Goal: Task Accomplishment & Management: Use online tool/utility

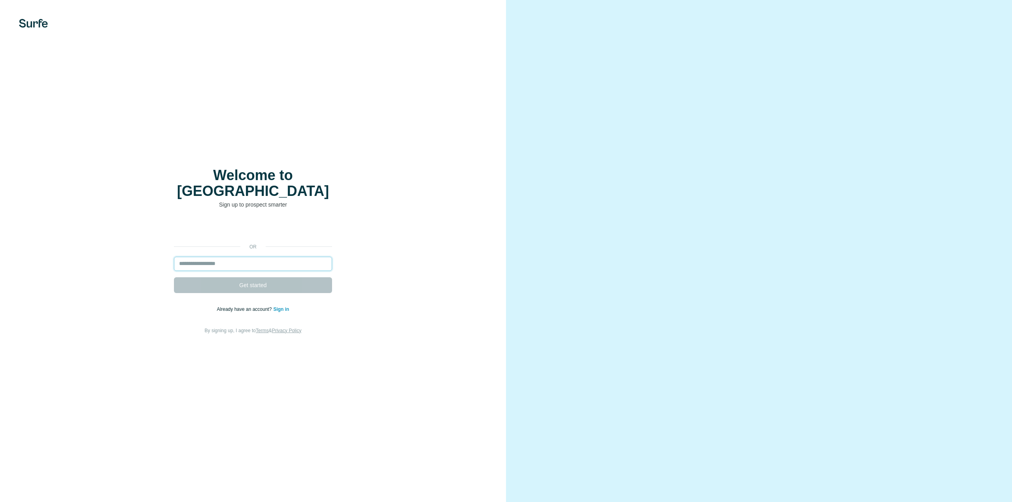
click at [283, 257] on input "email" at bounding box center [253, 264] width 158 height 14
type input "**********"
click at [392, 202] on div "**********" at bounding box center [253, 252] width 474 height 168
click at [266, 260] on input "email" at bounding box center [253, 264] width 158 height 14
type input "**********"
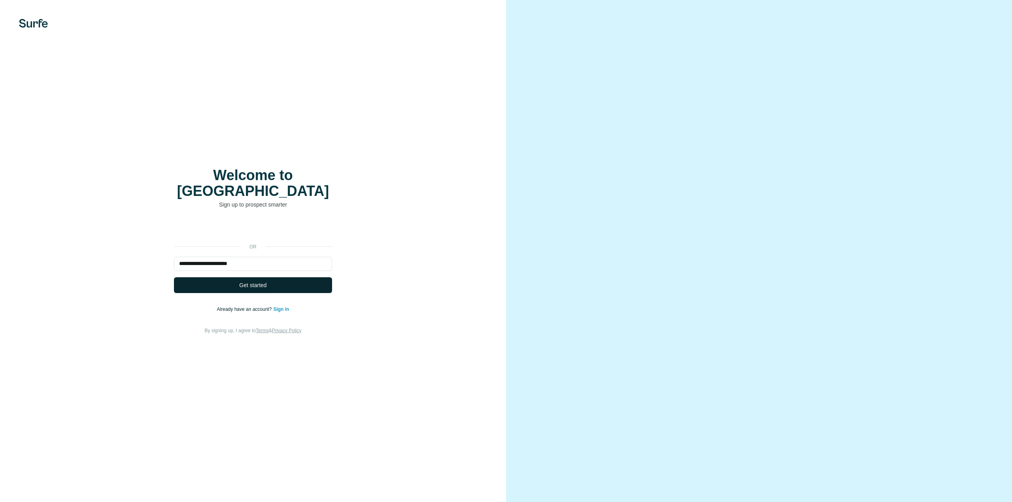
click at [255, 281] on span "Get started" at bounding box center [252, 285] width 27 height 8
click at [250, 281] on span "Get started" at bounding box center [252, 285] width 27 height 8
click at [426, 149] on div "**********" at bounding box center [253, 251] width 506 height 502
click at [238, 277] on button "Get started" at bounding box center [253, 285] width 158 height 16
click at [260, 281] on span "Get started" at bounding box center [252, 285] width 27 height 8
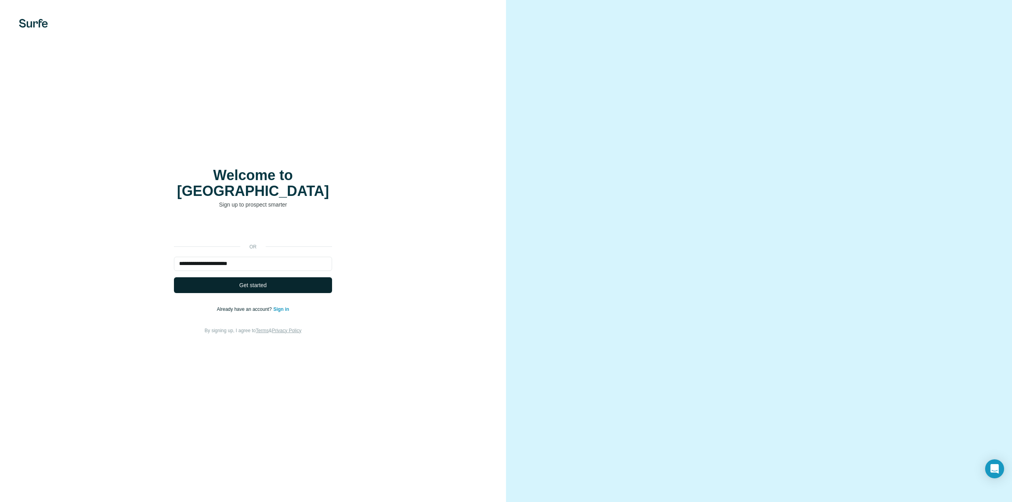
click at [349, 92] on div "**********" at bounding box center [253, 251] width 506 height 502
click at [264, 257] on input "**********" at bounding box center [253, 264] width 158 height 14
click at [284, 278] on button "Get started" at bounding box center [253, 285] width 158 height 16
click at [252, 281] on span "Get started" at bounding box center [252, 285] width 27 height 8
click at [250, 281] on span "Get started" at bounding box center [252, 285] width 27 height 8
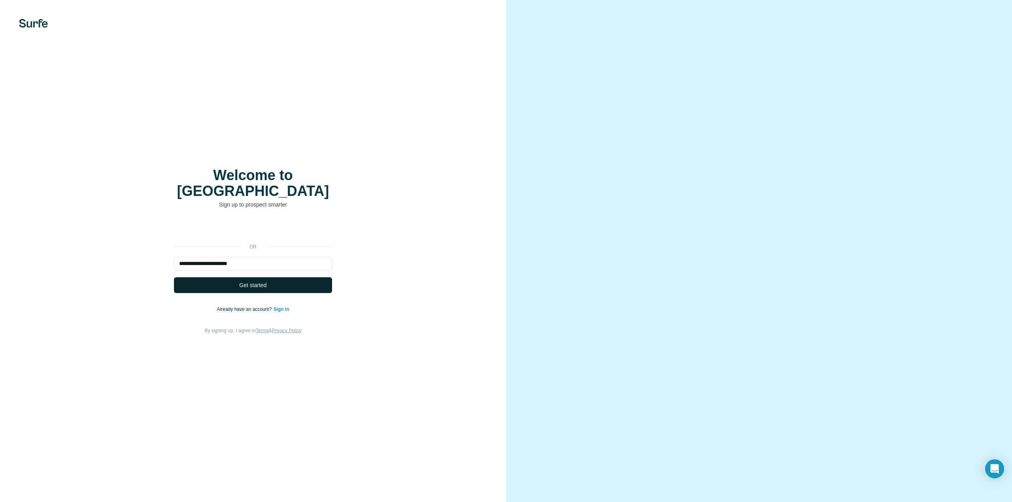
click at [254, 281] on span "Get started" at bounding box center [252, 285] width 27 height 8
click at [251, 281] on span "Get started" at bounding box center [252, 285] width 27 height 8
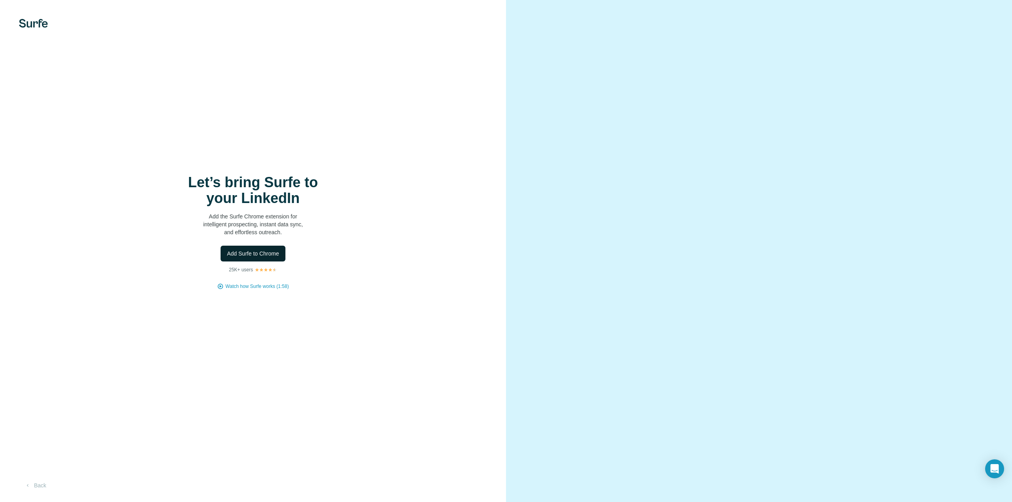
click at [242, 254] on span "Add Surfe to Chrome" at bounding box center [253, 254] width 52 height 8
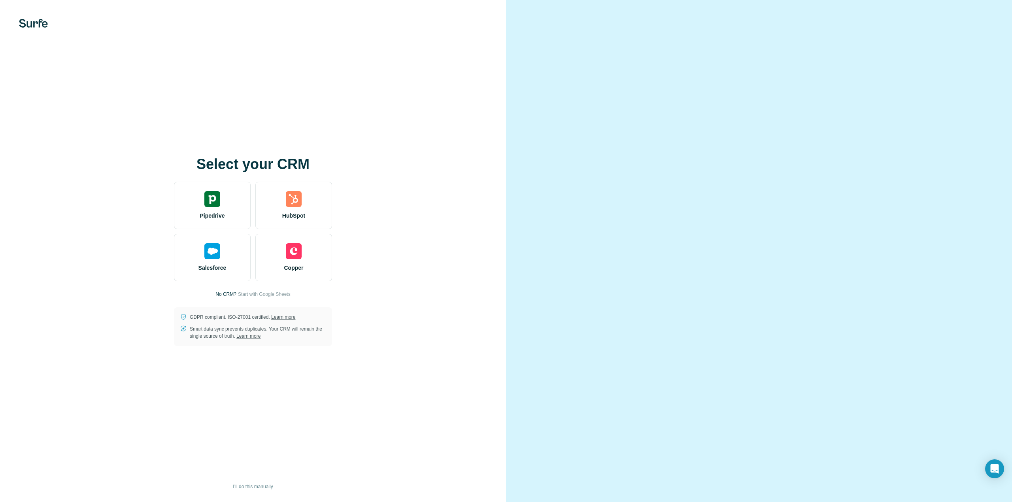
click at [400, 118] on div "Select your CRM Pipedrive HubSpot Salesforce Copper No CRM? Start with Google S…" at bounding box center [253, 251] width 506 height 502
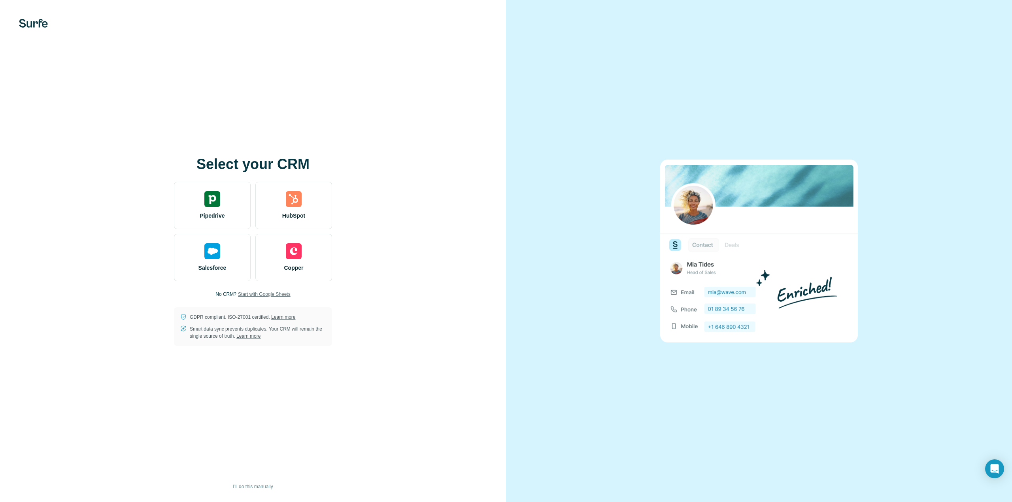
click at [247, 296] on span "Start with Google Sheets" at bounding box center [264, 294] width 53 height 7
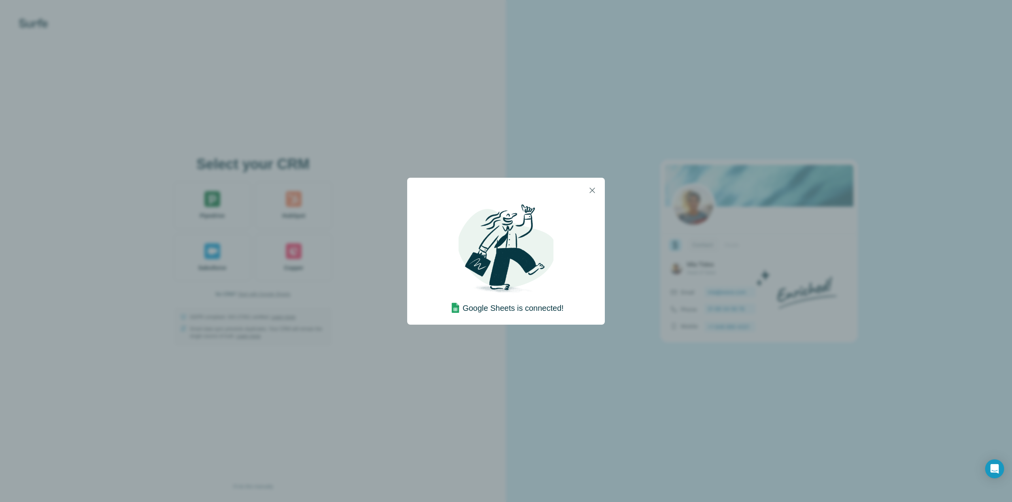
click at [480, 228] on img at bounding box center [505, 250] width 95 height 95
click at [595, 191] on icon "button" at bounding box center [591, 190] width 9 height 9
click at [594, 188] on icon "button" at bounding box center [592, 191] width 6 height 6
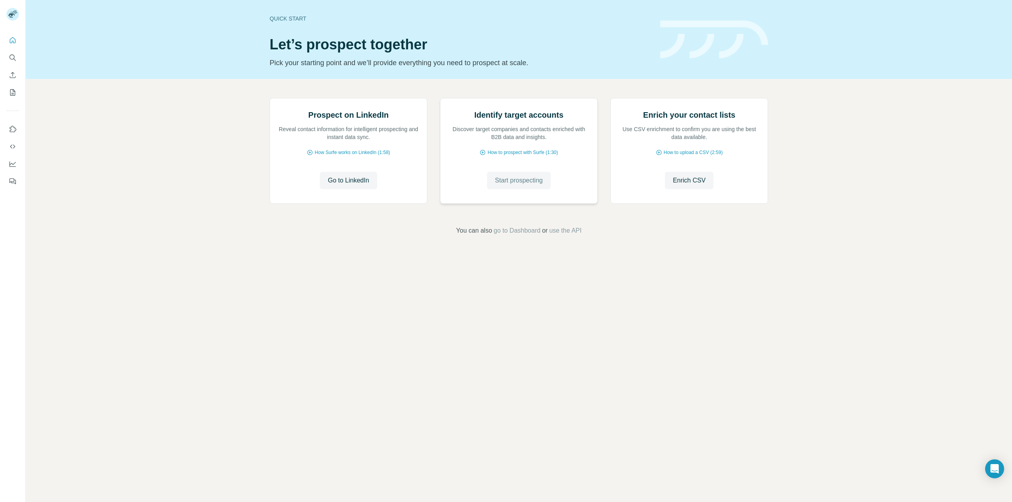
click at [517, 185] on span "Start prospecting" at bounding box center [519, 180] width 48 height 9
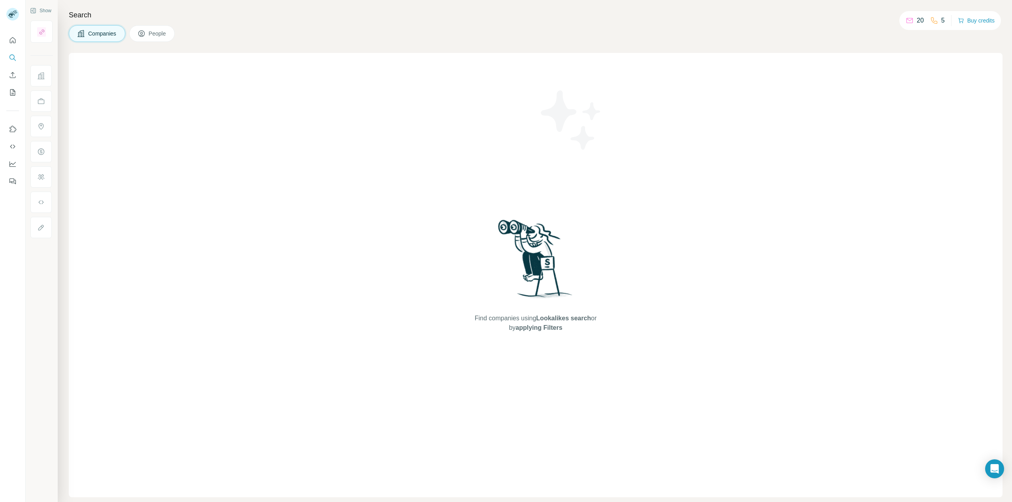
click at [159, 34] on span "People" at bounding box center [158, 34] width 18 height 8
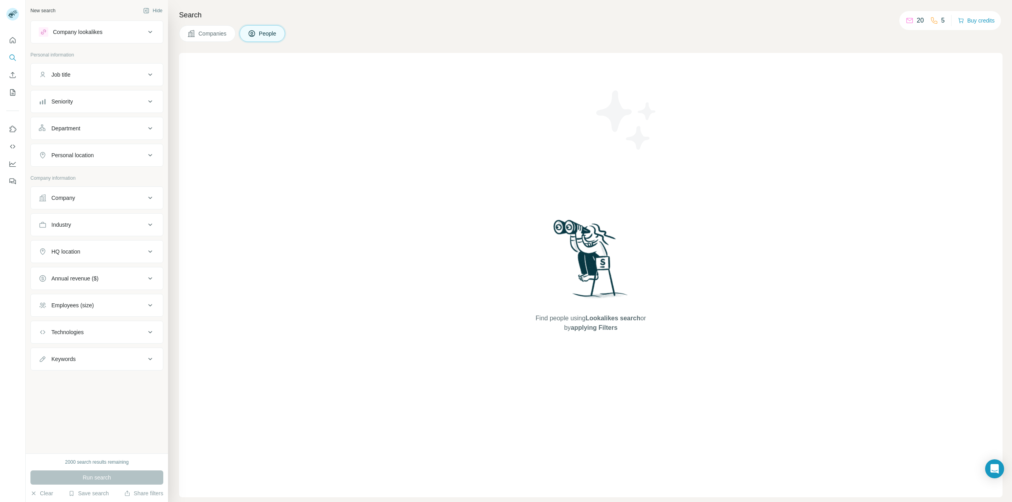
click at [115, 34] on div "Company lookalikes" at bounding box center [92, 31] width 107 height 9
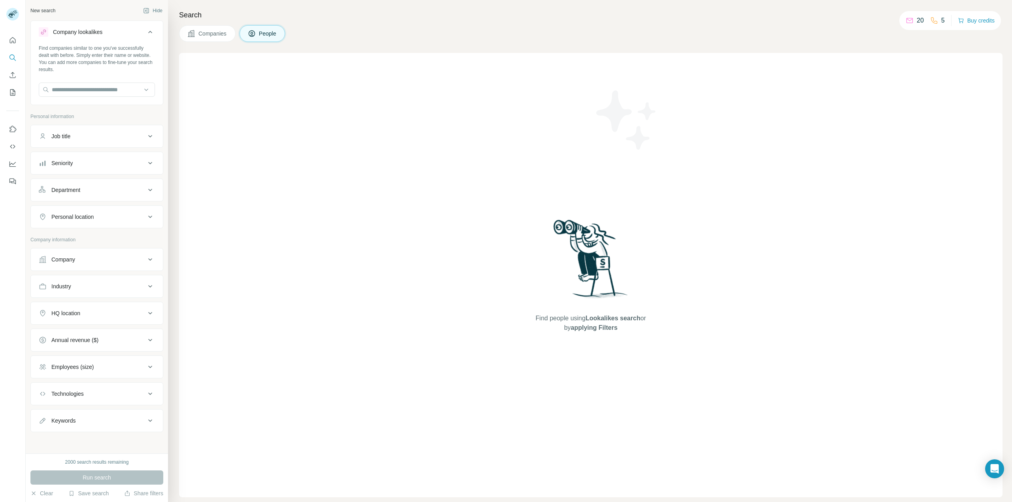
click at [115, 34] on div "Company lookalikes" at bounding box center [92, 31] width 107 height 9
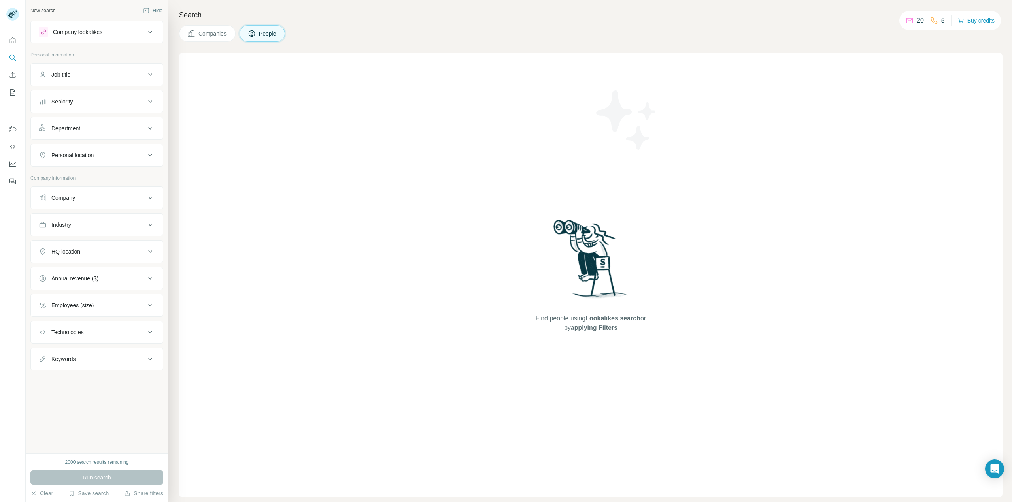
click at [92, 72] on div "Job title" at bounding box center [92, 75] width 107 height 8
click at [98, 131] on button "Seniority" at bounding box center [97, 125] width 132 height 19
click at [59, 203] on span "Head" at bounding box center [56, 203] width 16 height 8
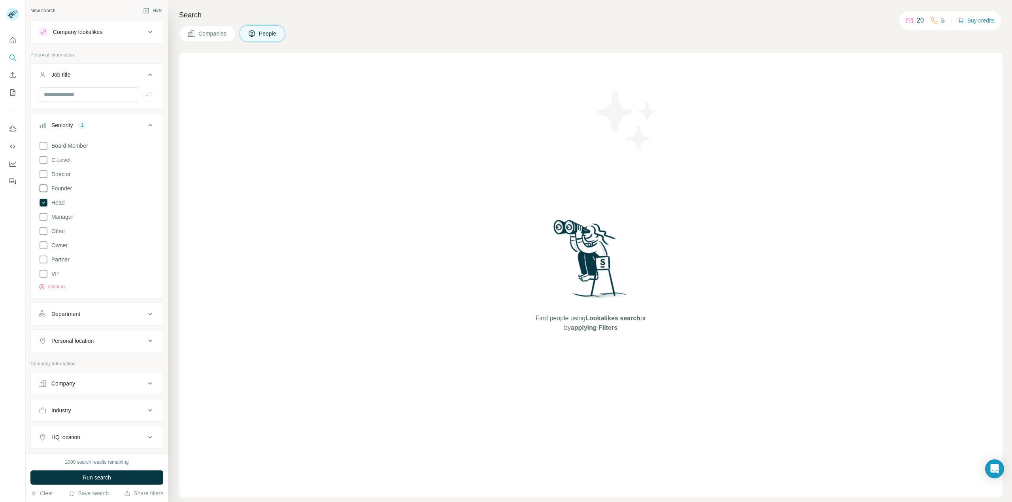
click at [64, 189] on span "Founder" at bounding box center [60, 189] width 24 height 8
click at [69, 177] on span "Director" at bounding box center [59, 174] width 23 height 8
click at [64, 159] on span "C-Level" at bounding box center [59, 160] width 22 height 8
click at [103, 307] on button "Department" at bounding box center [97, 314] width 132 height 19
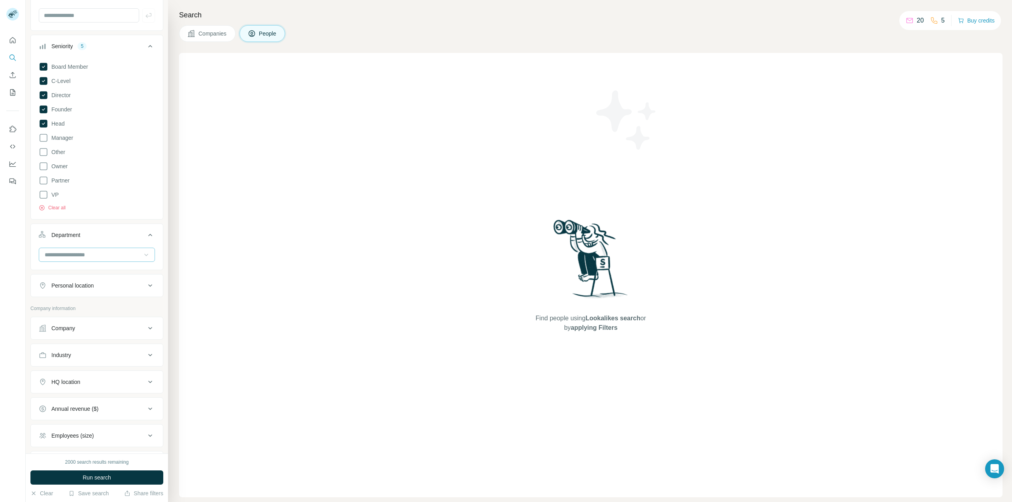
click at [142, 253] on icon at bounding box center [146, 255] width 8 height 8
click at [86, 317] on p "Customer Relations" at bounding box center [69, 315] width 49 height 8
click at [107, 249] on div at bounding box center [93, 254] width 98 height 13
click at [85, 276] on div "HR" at bounding box center [93, 281] width 106 height 14
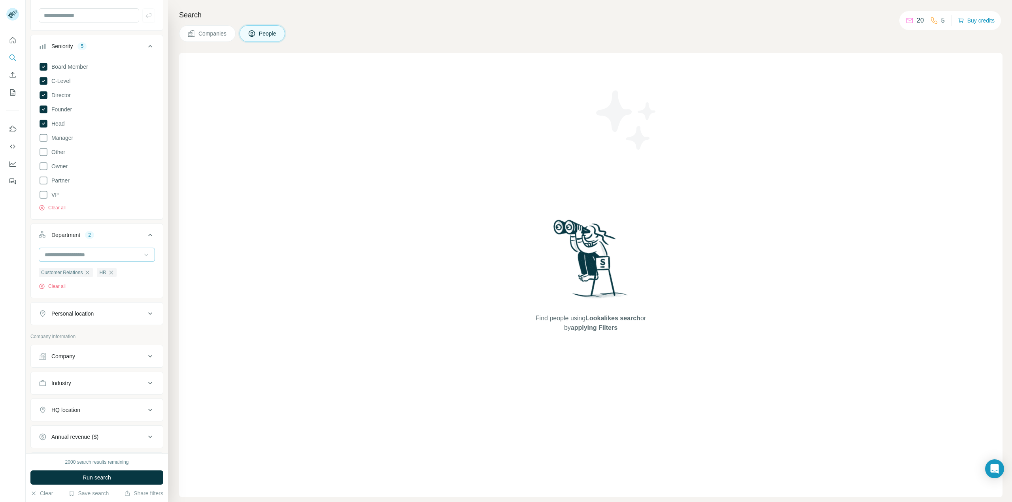
click at [101, 251] on input at bounding box center [93, 255] width 98 height 9
click at [92, 272] on div "Healthcare" at bounding box center [93, 267] width 106 height 14
click at [109, 251] on input at bounding box center [93, 255] width 98 height 9
click at [104, 264] on p "PR and Communications" at bounding box center [75, 262] width 61 height 8
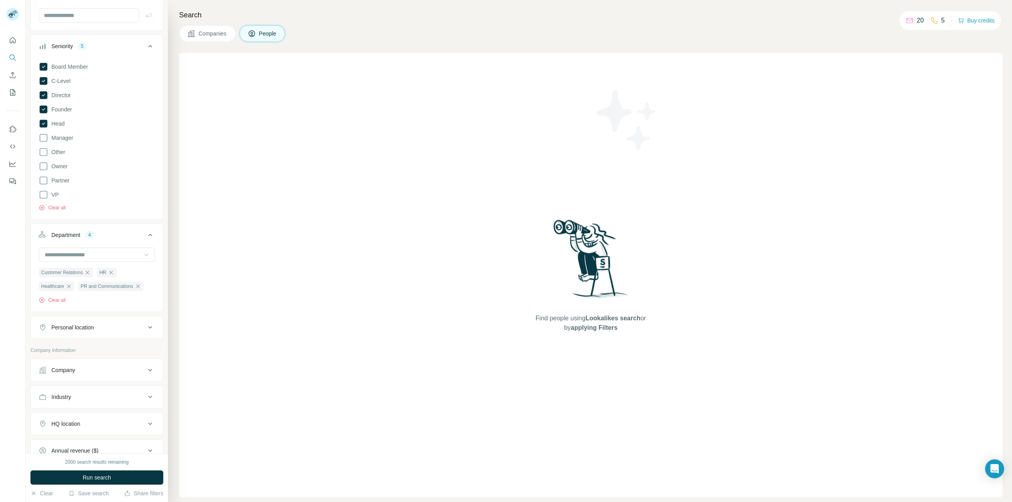
scroll to position [40, 0]
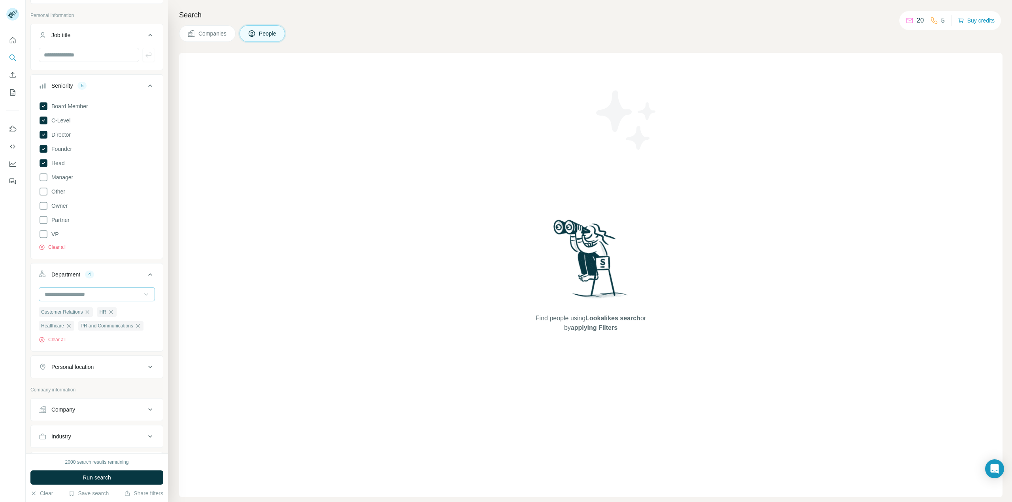
click at [99, 294] on input at bounding box center [93, 294] width 98 height 9
click at [88, 322] on div "R&D" at bounding box center [93, 319] width 97 height 8
click at [87, 290] on input at bounding box center [93, 294] width 98 height 9
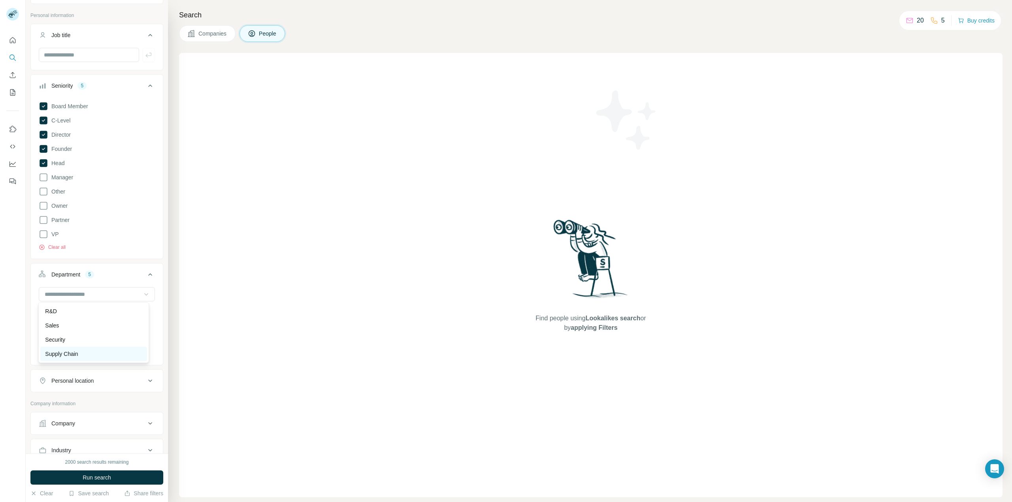
click at [68, 358] on p "Supply Chain" at bounding box center [61, 354] width 33 height 8
click at [83, 290] on input at bounding box center [93, 294] width 98 height 9
click at [109, 347] on div "Procurement" at bounding box center [93, 348] width 97 height 8
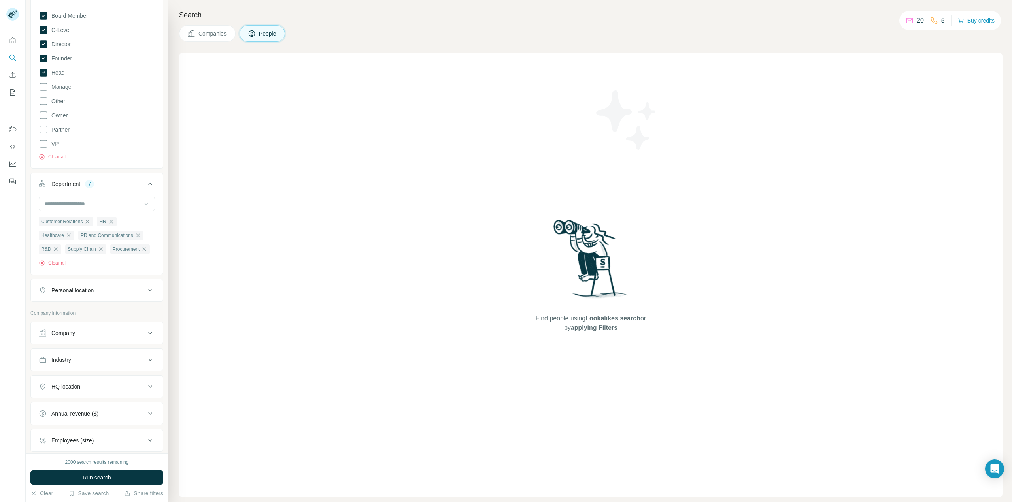
scroll to position [119, 0]
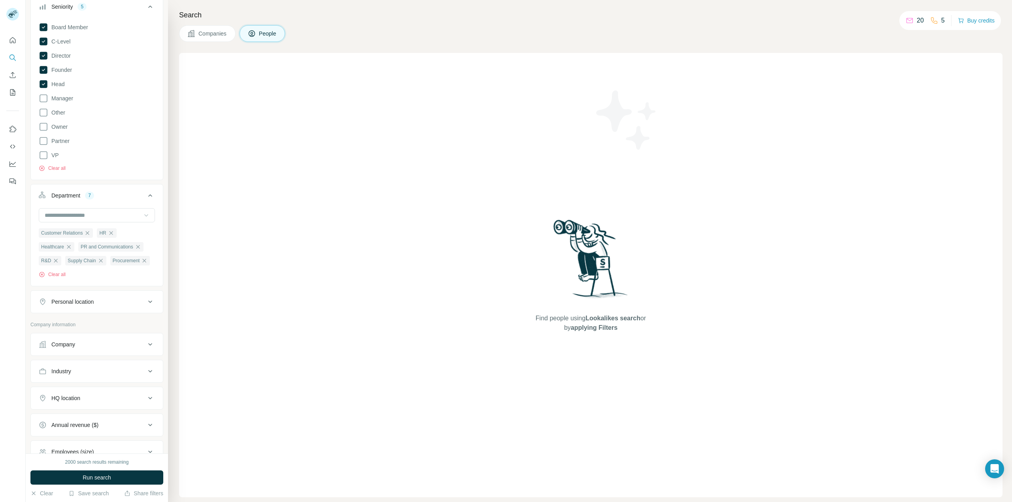
click at [95, 311] on button "Personal location" at bounding box center [97, 301] width 132 height 19
click at [87, 329] on input "text" at bounding box center [97, 322] width 116 height 14
type input "********"
drag, startPoint x: 89, startPoint y: 332, endPoint x: 0, endPoint y: 357, distance: 92.2
click at [0, 357] on div "New search Hide Company lookalikes Personal information Job title Seniority 5 B…" at bounding box center [506, 251] width 1012 height 502
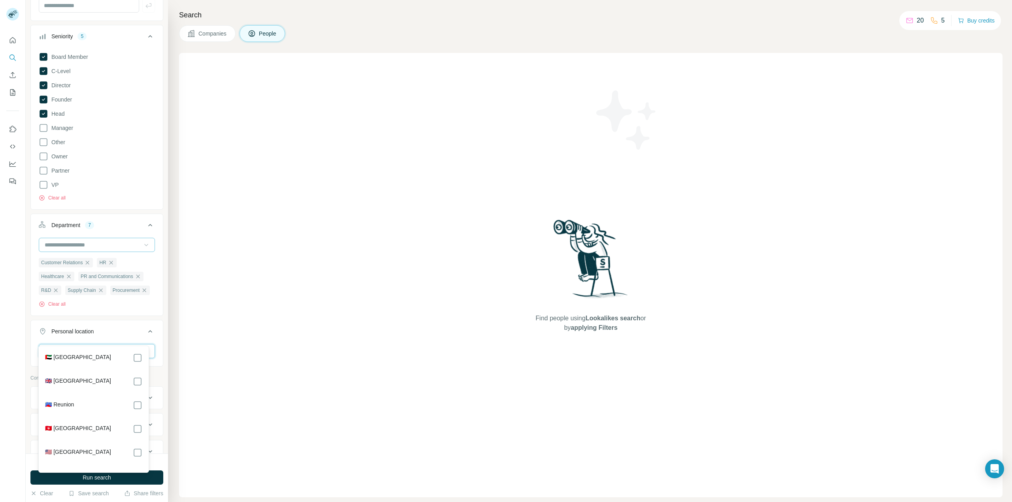
scroll to position [40, 0]
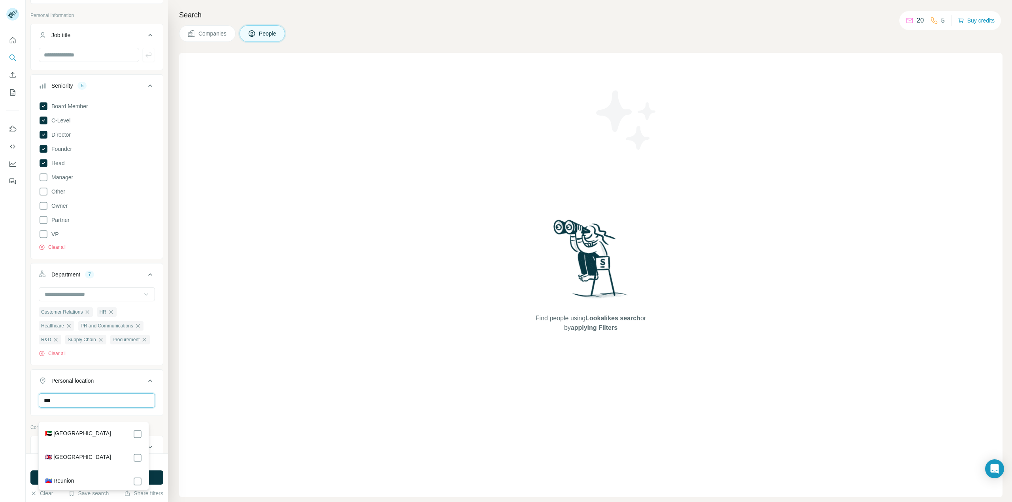
type input "***"
click at [112, 457] on div "🇬🇧 [GEOGRAPHIC_DATA]" at bounding box center [93, 457] width 97 height 9
click at [131, 364] on div "Customer Relations HR Healthcare PR and Communications R&D Supply Chain Procure…" at bounding box center [97, 325] width 132 height 76
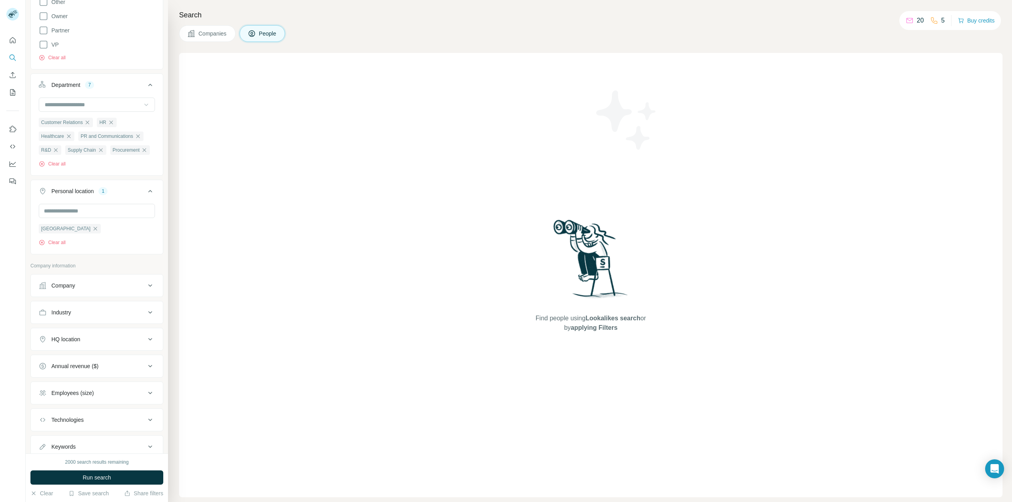
scroll to position [237, 0]
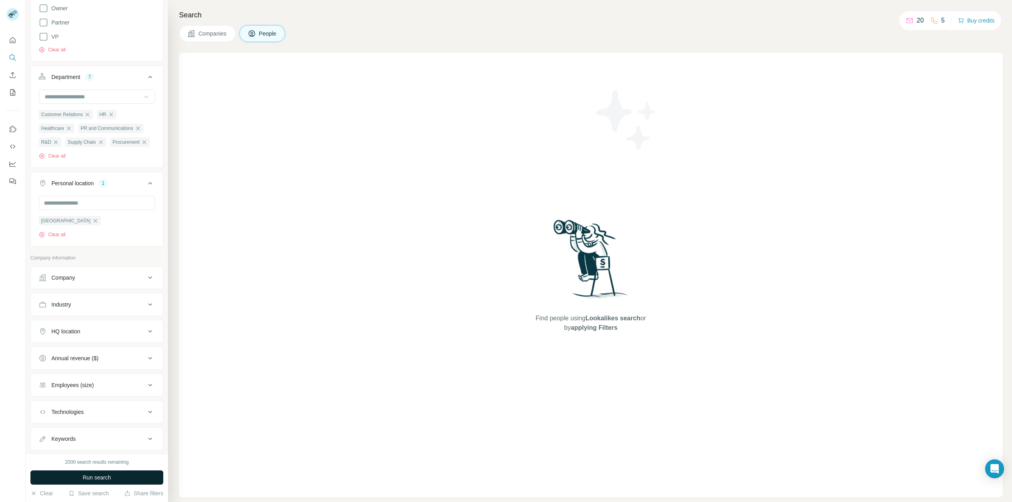
click at [105, 477] on span "Run search" at bounding box center [97, 478] width 28 height 8
